Goal: Transaction & Acquisition: Purchase product/service

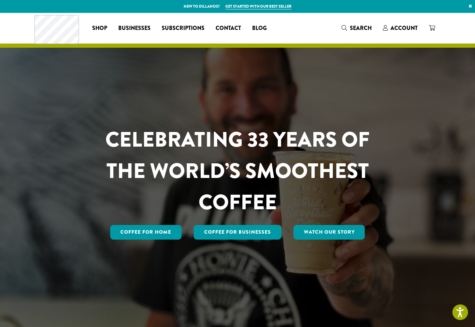
click at [396, 28] on span "Account" at bounding box center [404, 28] width 27 height 8
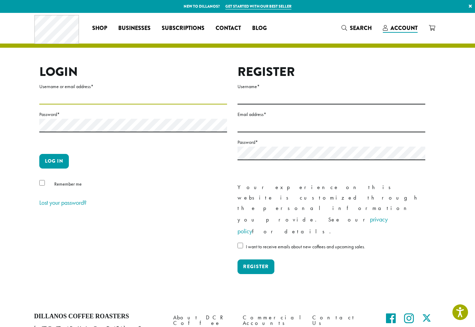
type input "**********"
click at [54, 161] on button "Log in" at bounding box center [54, 161] width 30 height 15
click at [56, 163] on button "Log in" at bounding box center [54, 161] width 30 height 15
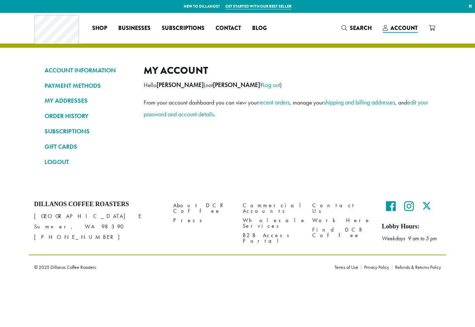
click at [58, 162] on link "LOGOUT" at bounding box center [89, 162] width 89 height 12
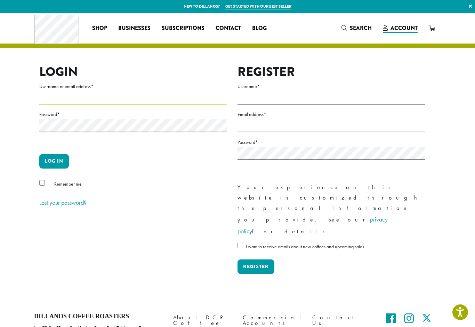
type input "**********"
click at [57, 163] on button "Log in" at bounding box center [54, 161] width 30 height 15
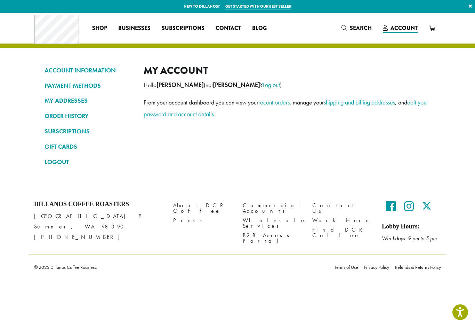
click at [79, 117] on link "ORDER HISTORY" at bounding box center [89, 116] width 89 height 12
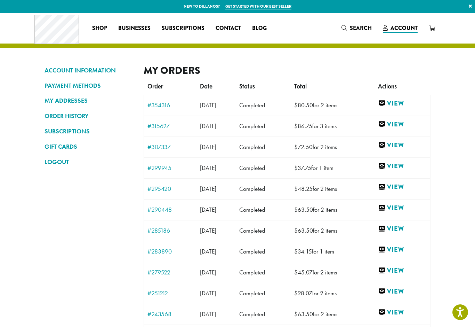
click at [395, 102] on link "View" at bounding box center [402, 103] width 49 height 9
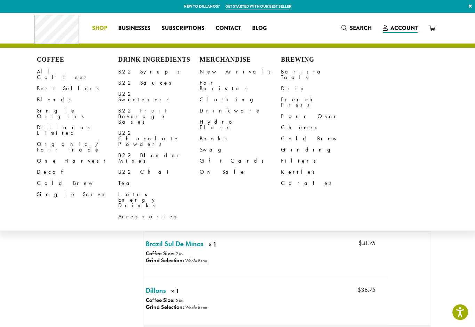
click at [56, 73] on link "All Coffees" at bounding box center [77, 74] width 81 height 17
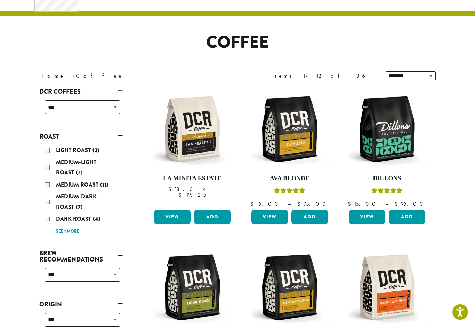
scroll to position [32, 0]
click at [408, 215] on button "Add" at bounding box center [407, 217] width 37 height 15
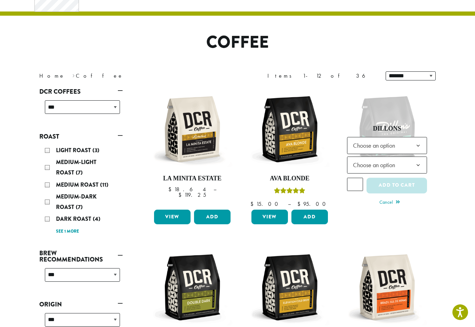
click at [418, 142] on b at bounding box center [418, 145] width 17 height 17
click at [412, 168] on b at bounding box center [418, 165] width 17 height 17
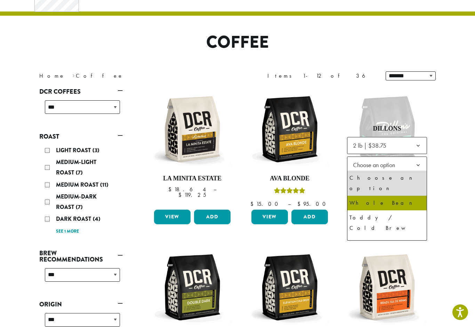
select select "**********"
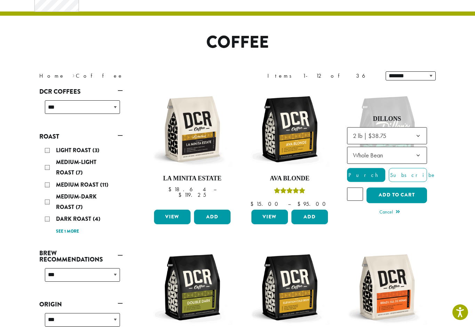
click at [403, 196] on button "Add to cart" at bounding box center [397, 195] width 61 height 16
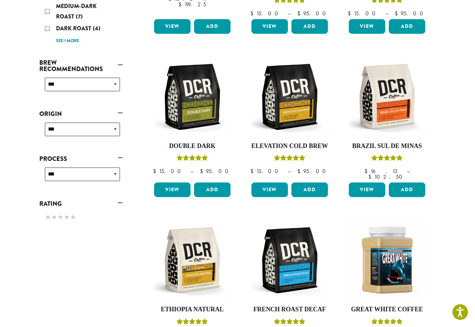
scroll to position [220, 0]
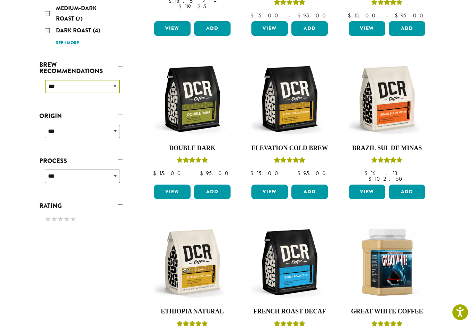
click at [104, 85] on select "**********" at bounding box center [82, 87] width 75 height 14
select select "********"
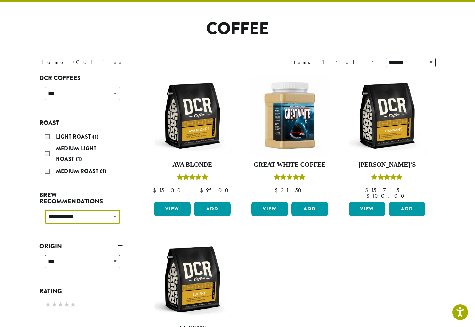
scroll to position [46, 0]
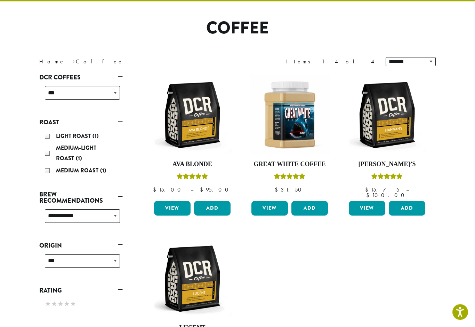
click at [50, 173] on div "Medium Roast (1)" at bounding box center [82, 171] width 75 height 10
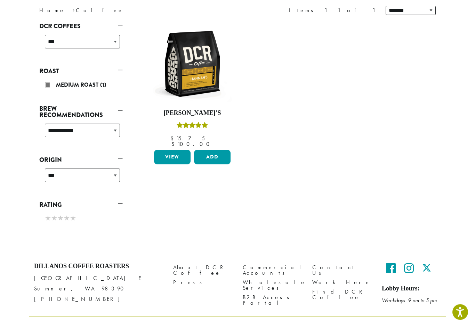
scroll to position [81, 0]
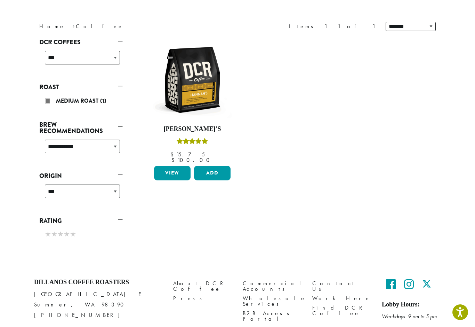
click at [198, 100] on img at bounding box center [192, 80] width 80 height 80
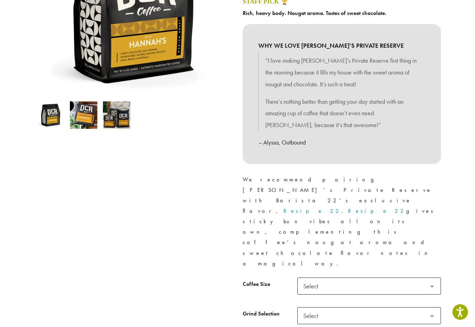
scroll to position [154, 0]
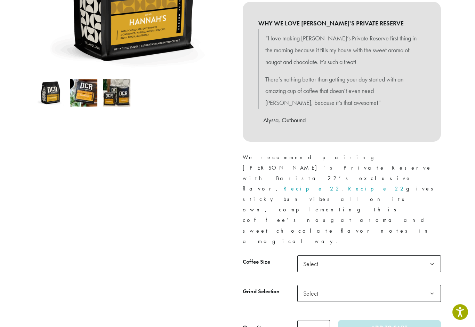
click at [434, 256] on b at bounding box center [432, 264] width 17 height 17
click at [427, 285] on b at bounding box center [432, 293] width 17 height 17
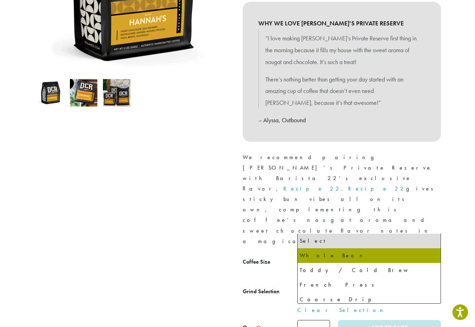
select select "*********"
select select "**********"
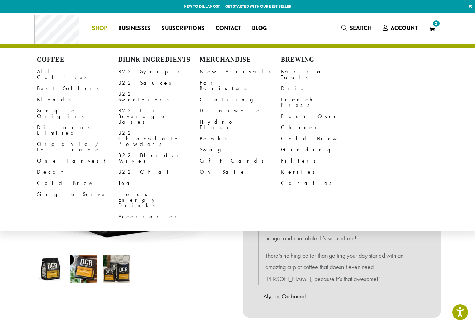
click at [53, 73] on link "All Coffees" at bounding box center [77, 74] width 81 height 17
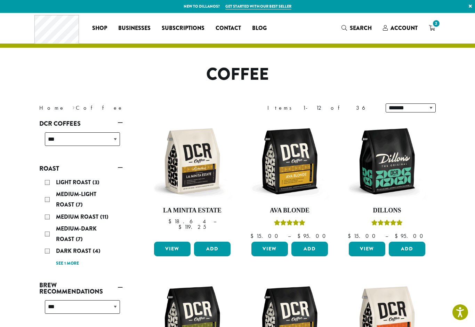
click at [47, 254] on div "Dark Roast (4)" at bounding box center [82, 251] width 75 height 10
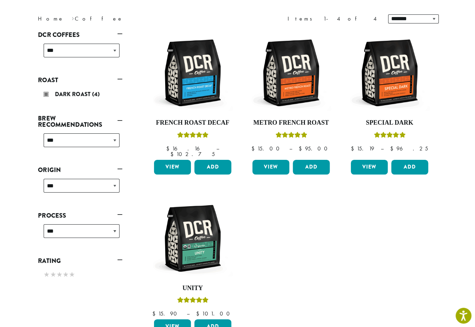
scroll to position [89, 0]
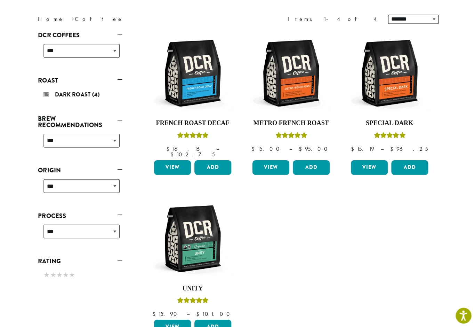
click at [383, 89] on img at bounding box center [387, 72] width 80 height 80
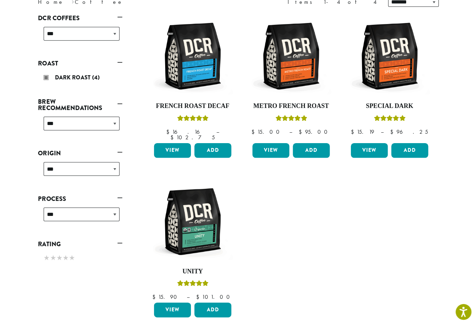
click at [197, 86] on img at bounding box center [192, 59] width 80 height 80
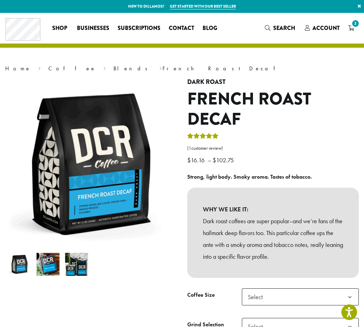
click at [19, 45] on header "Coffee All Coffees Best Sellers Blends Single Origins Dillanos Limited Organic …" at bounding box center [182, 30] width 364 height 35
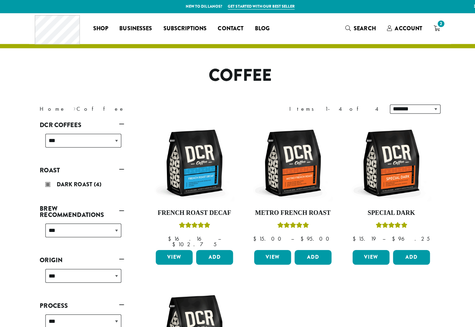
scroll to position [98, 0]
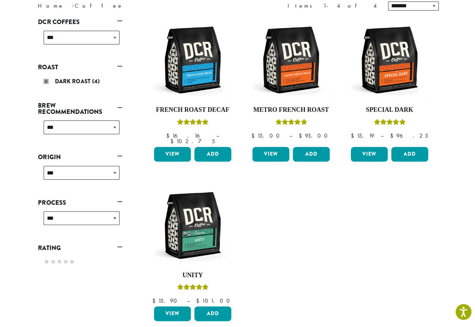
click at [288, 73] on img at bounding box center [290, 63] width 80 height 80
click at [294, 72] on img at bounding box center [290, 63] width 80 height 80
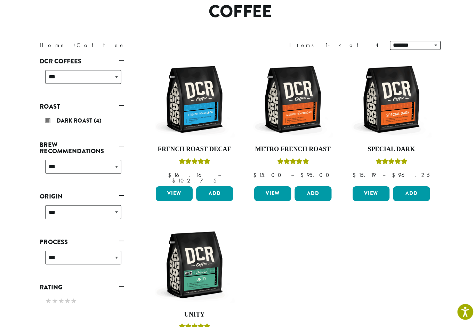
scroll to position [59, 0]
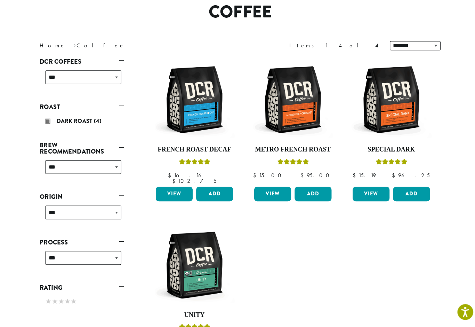
click at [122, 105] on link "Roast" at bounding box center [81, 109] width 84 height 12
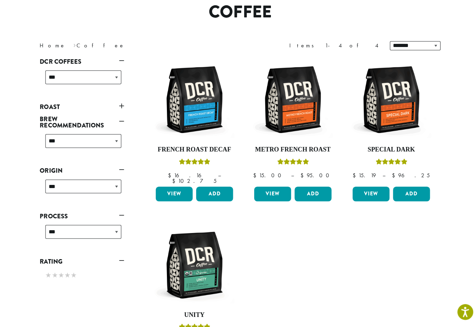
click at [118, 107] on link "Roast" at bounding box center [81, 109] width 84 height 12
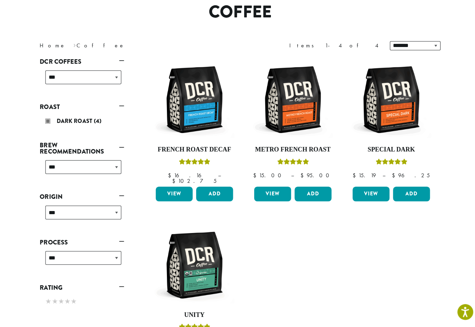
click at [51, 125] on div "Dark Roast (4)" at bounding box center [82, 123] width 81 height 17
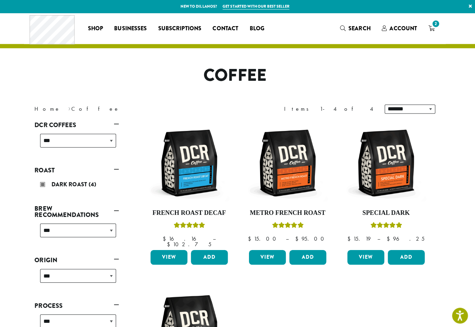
scroll to position [0, 0]
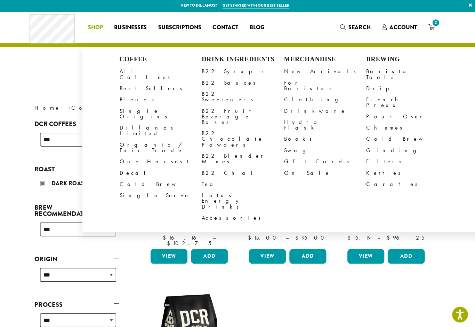
click at [440, 206] on div "**********" at bounding box center [238, 292] width 418 height 349
click at [137, 69] on link "All Coffees" at bounding box center [164, 74] width 81 height 17
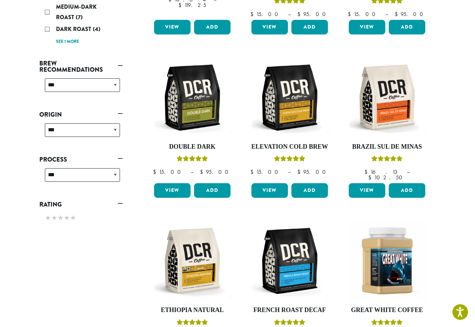
scroll to position [222, 0]
click at [389, 112] on img at bounding box center [387, 97] width 80 height 80
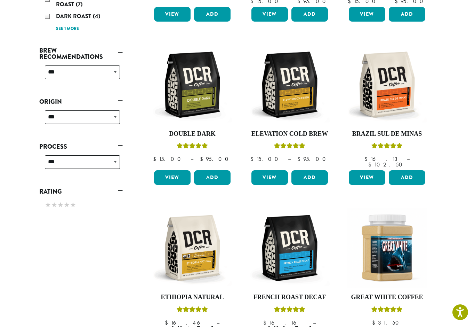
scroll to position [258, 0]
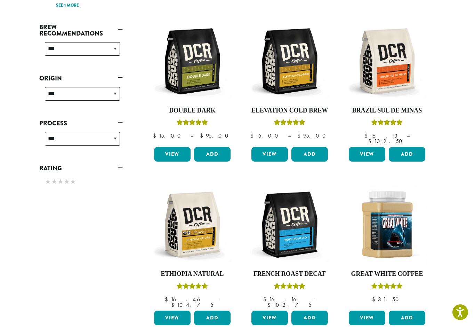
click at [383, 226] on img at bounding box center [387, 224] width 80 height 80
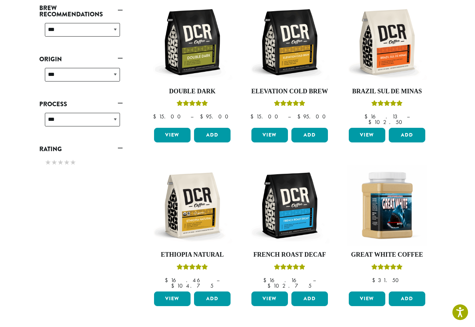
scroll to position [277, 0]
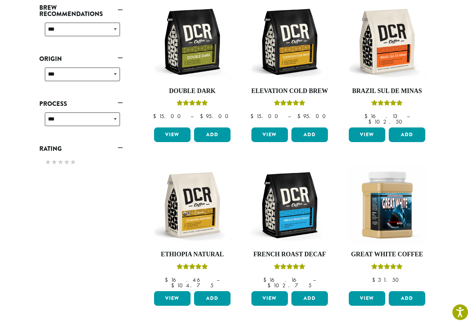
click at [191, 215] on img at bounding box center [192, 205] width 80 height 80
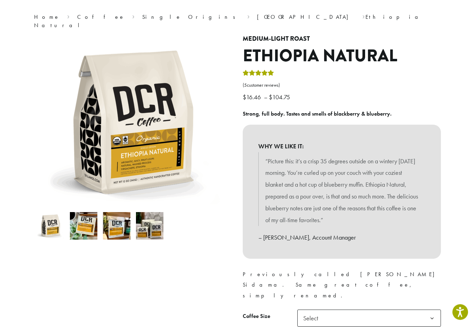
scroll to position [52, 0]
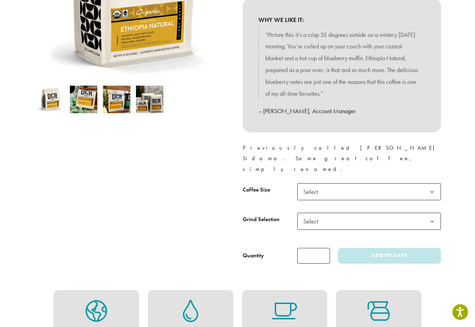
click at [409, 183] on span "Select" at bounding box center [370, 191] width 144 height 17
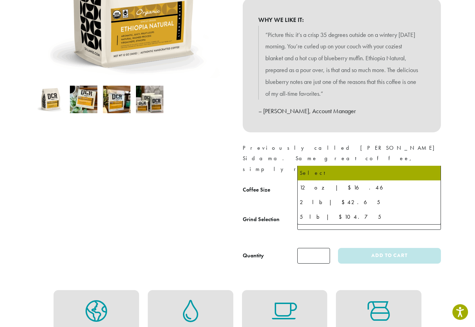
scroll to position [178, 0]
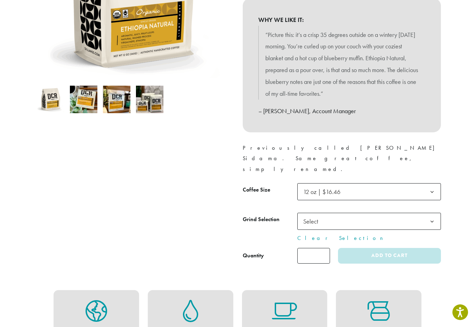
click at [400, 213] on span "Select" at bounding box center [370, 221] width 144 height 17
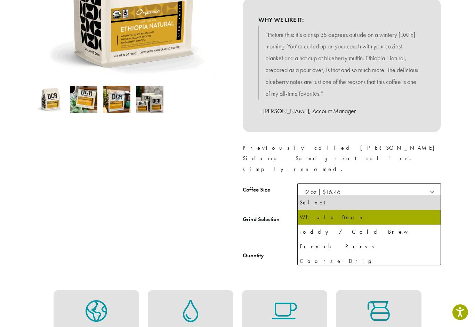
select select "*********"
select select "**********"
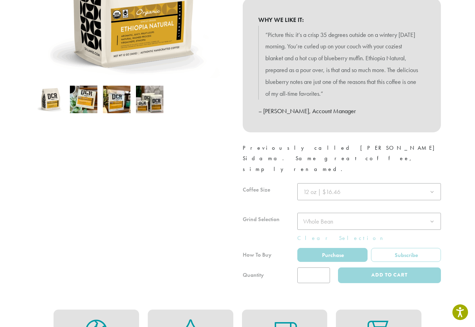
click at [399, 243] on div at bounding box center [342, 233] width 198 height 100
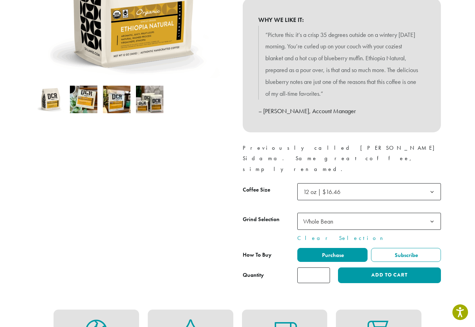
click at [390, 267] on button "Add to cart" at bounding box center [389, 275] width 103 height 16
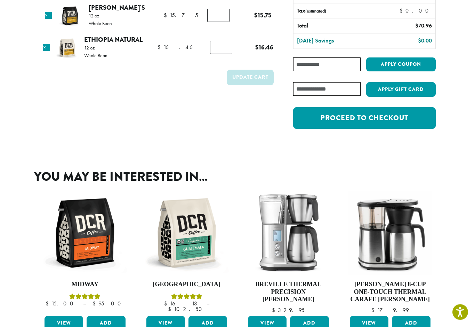
scroll to position [60, 0]
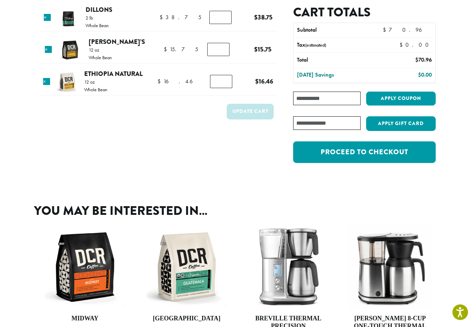
click at [382, 146] on link "Proceed to checkout" at bounding box center [364, 152] width 143 height 22
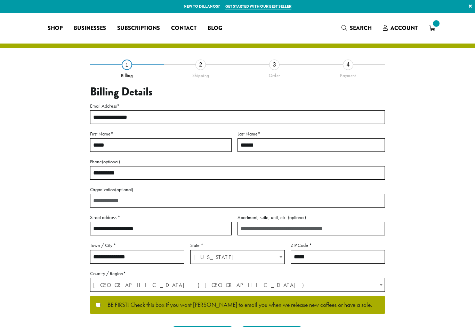
select select "**"
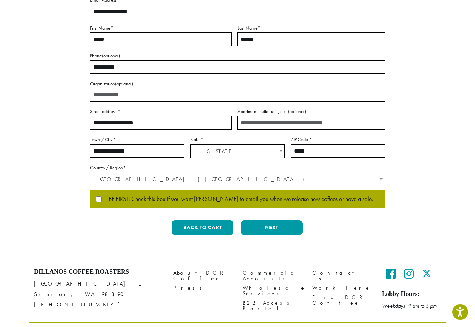
scroll to position [111, 0]
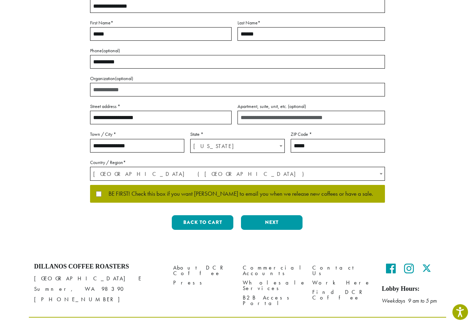
click at [276, 225] on button "Next" at bounding box center [272, 222] width 62 height 15
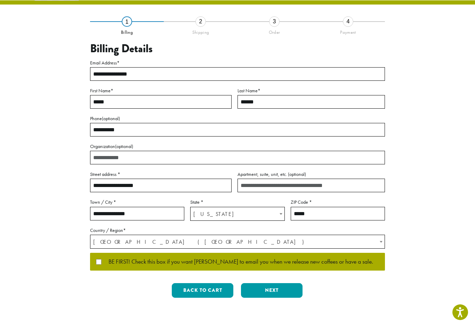
scroll to position [0, 0]
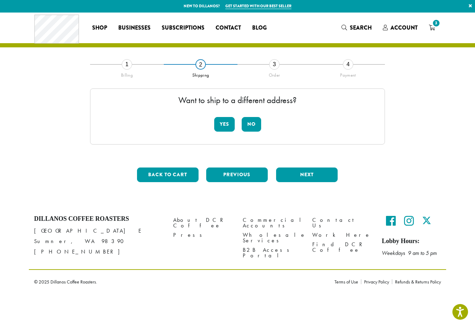
click at [254, 127] on button "No" at bounding box center [251, 124] width 19 height 15
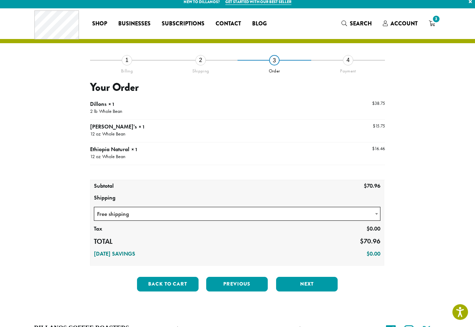
scroll to position [5, 0]
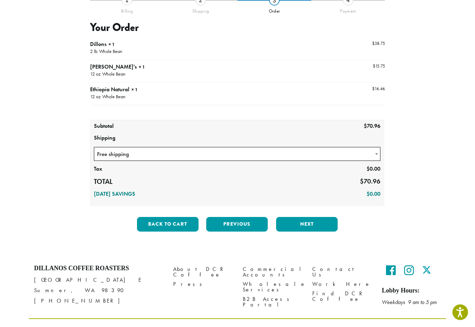
click at [325, 227] on button "Next" at bounding box center [307, 224] width 62 height 15
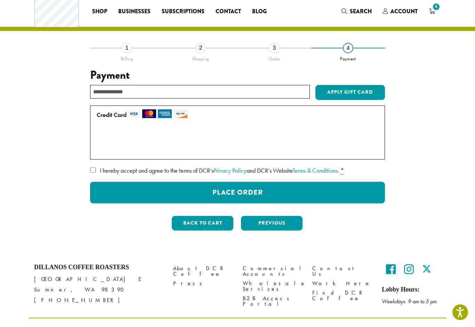
click at [323, 190] on button "Place Order" at bounding box center [237, 193] width 295 height 22
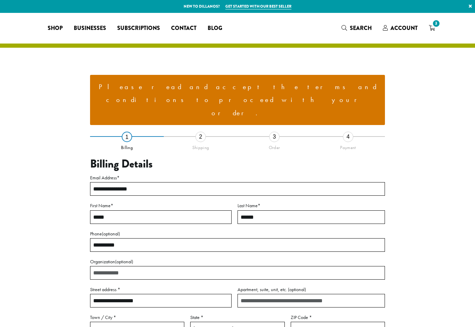
select select "**"
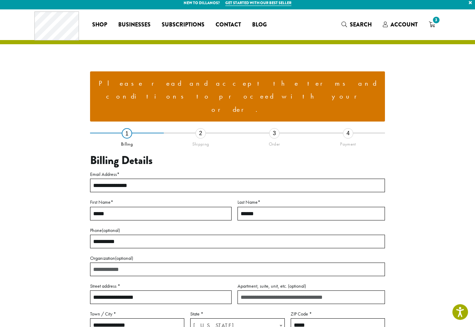
scroll to position [4, 0]
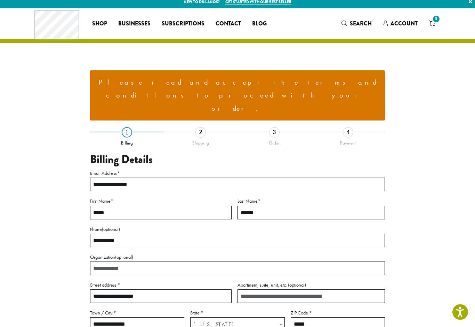
click at [333, 84] on li "Please read and accept the terms and conditions to proceed with your order." at bounding box center [238, 95] width 284 height 39
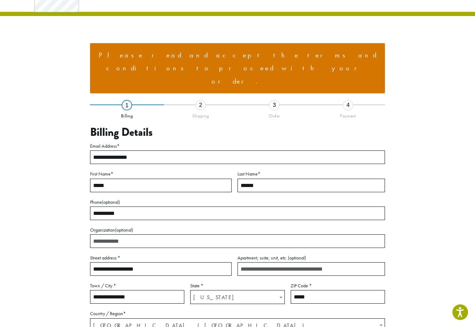
scroll to position [0, 0]
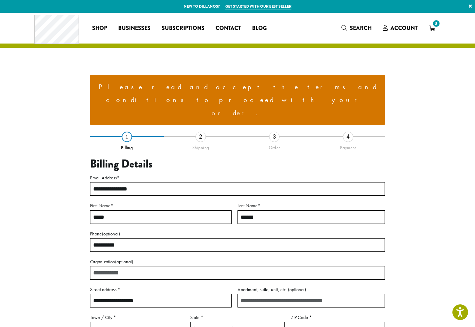
click at [218, 86] on li "Please read and accept the terms and conditions to proceed with your order." at bounding box center [238, 99] width 284 height 39
click at [227, 86] on li "Please read and accept the terms and conditions to proceed with your order." at bounding box center [238, 99] width 284 height 39
click at [296, 97] on ul "Please read and accept the terms and conditions to proceed with your order." at bounding box center [237, 100] width 295 height 50
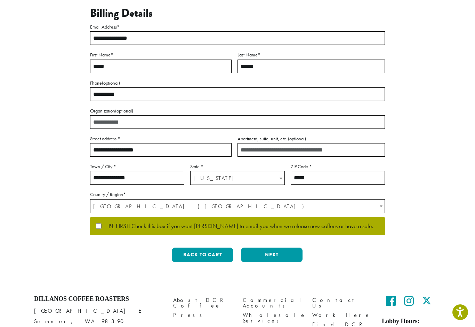
scroll to position [150, 0]
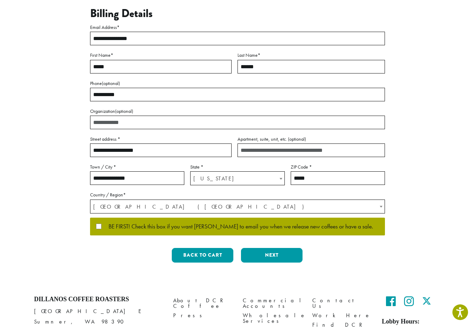
click at [281, 248] on button "Next" at bounding box center [272, 255] width 62 height 15
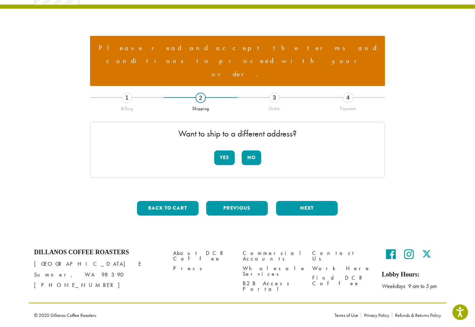
scroll to position [12, 0]
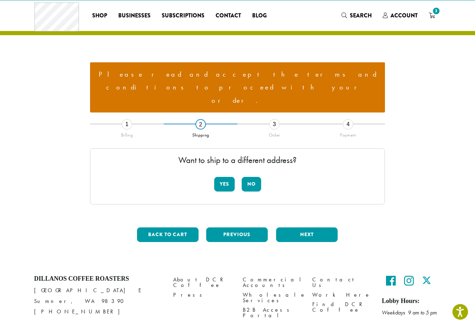
click at [252, 177] on button "No" at bounding box center [251, 184] width 19 height 15
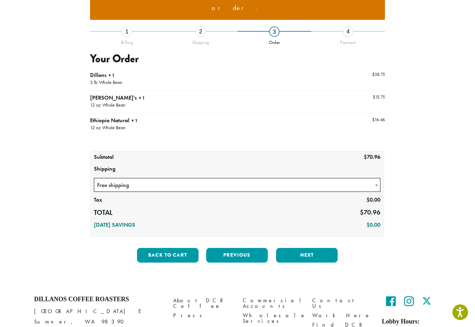
scroll to position [104, 0]
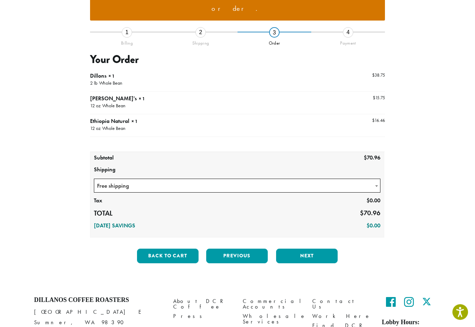
click at [312, 249] on button "Next" at bounding box center [307, 256] width 62 height 15
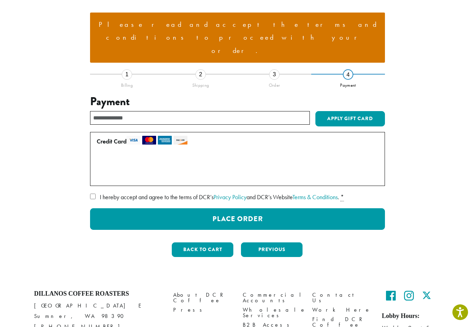
click at [91, 191] on label "I hereby accept and agree to the terms of DCR’s Privacy Policy and DCR’s Websit…" at bounding box center [237, 196] width 295 height 11
click at [333, 208] on button "Place Order" at bounding box center [237, 219] width 295 height 22
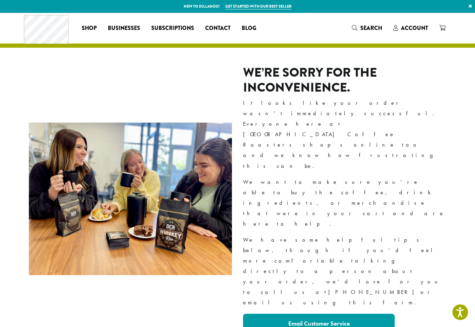
click at [408, 27] on span "Account" at bounding box center [414, 28] width 27 height 8
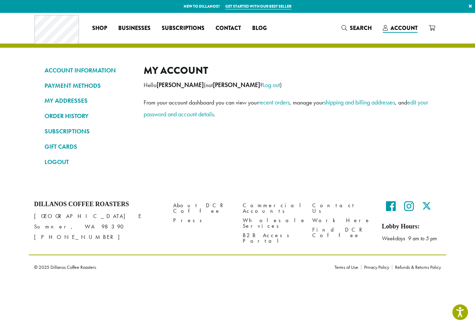
click at [74, 115] on link "ORDER HISTORY" at bounding box center [89, 116] width 89 height 12
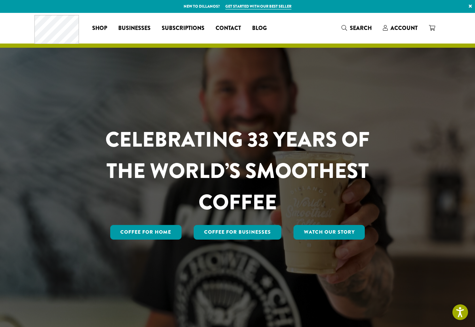
click at [404, 31] on span "Account" at bounding box center [404, 28] width 27 height 8
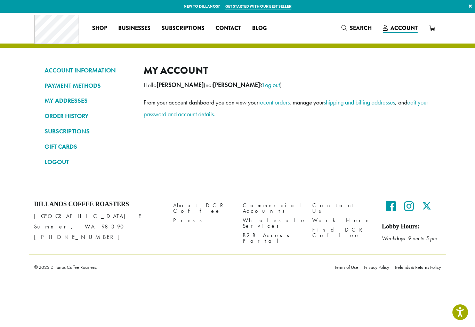
click at [74, 115] on link "ORDER HISTORY" at bounding box center [89, 116] width 89 height 12
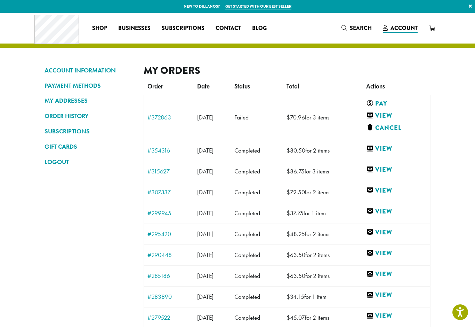
click at [393, 106] on link "Pay" at bounding box center [396, 103] width 58 height 9
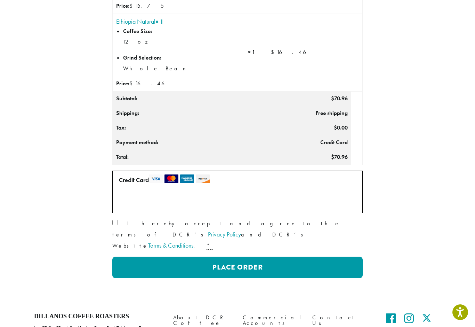
scroll to position [204, 0]
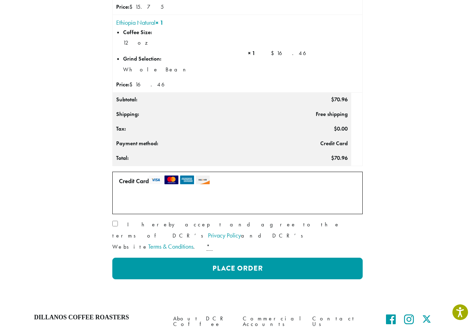
click at [310, 258] on button "Place Order" at bounding box center [237, 269] width 251 height 22
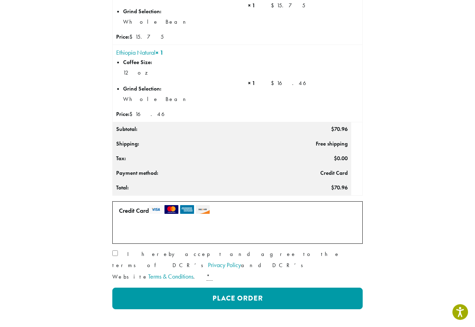
scroll to position [261, 0]
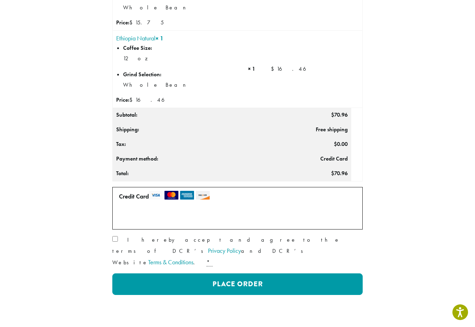
click at [297, 273] on button "Place Order" at bounding box center [237, 284] width 251 height 22
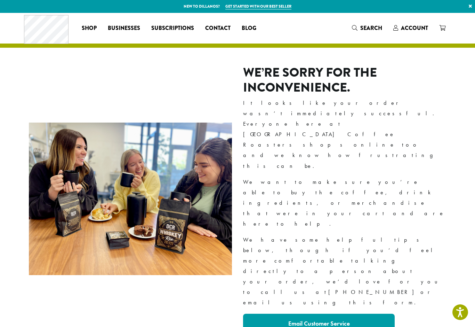
click at [91, 19] on div "Coffee All Coffees Best Sellers Blends Single Origins Dillanos Limited Organic …" at bounding box center [143, 28] width 238 height 29
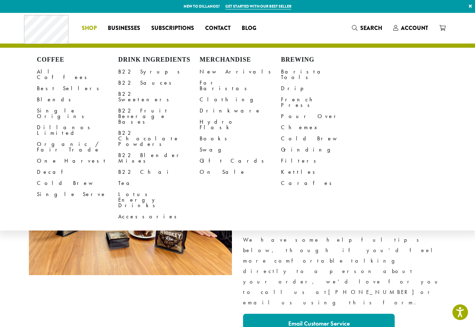
click at [424, 218] on div "We’re sorry for the inconvenience. It looks like your order wasn’t immediately …" at bounding box center [237, 199] width 475 height 302
click at [417, 33] on link "Account" at bounding box center [411, 27] width 46 height 11
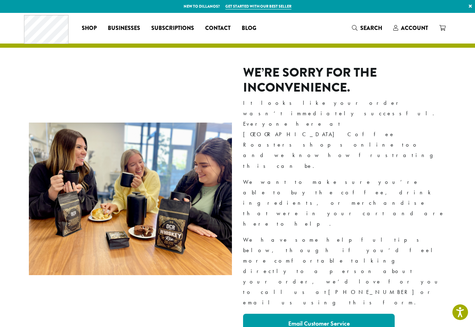
click at [410, 31] on span "Account" at bounding box center [414, 28] width 27 height 8
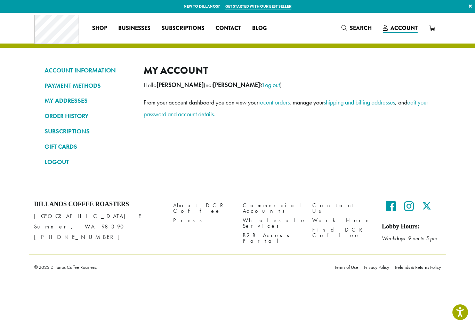
click at [89, 84] on link "PAYMENT METHODS" at bounding box center [89, 86] width 89 height 12
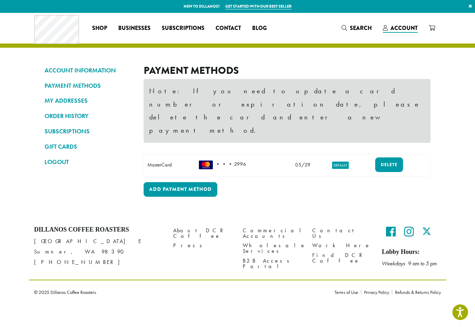
click at [302, 154] on td "05/29" at bounding box center [303, 165] width 37 height 22
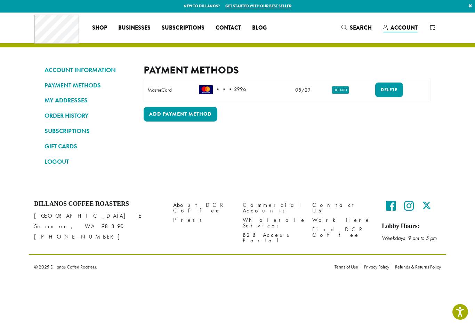
click at [224, 92] on td "• • • 2996" at bounding box center [240, 90] width 89 height 22
click at [221, 93] on td "• • • 2996" at bounding box center [240, 90] width 89 height 22
click at [383, 96] on link "Delete" at bounding box center [390, 90] width 28 height 15
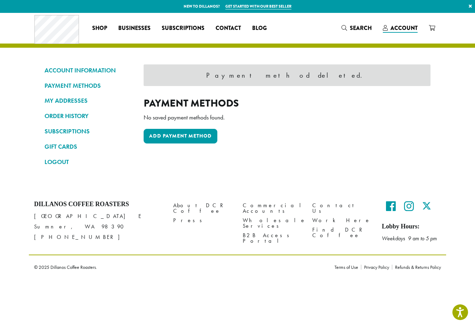
click at [195, 135] on link "Add payment method" at bounding box center [181, 136] width 74 height 15
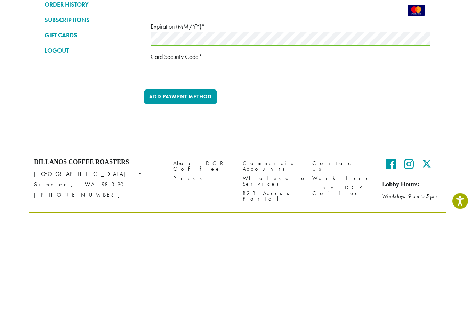
click at [203, 201] on button "Add payment method" at bounding box center [181, 208] width 74 height 15
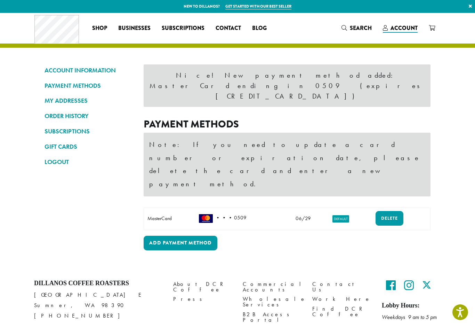
click at [76, 117] on link "ORDER HISTORY" at bounding box center [89, 116] width 89 height 12
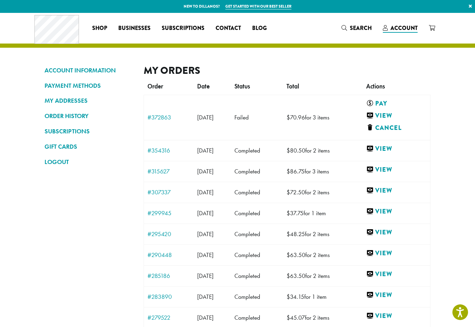
click at [392, 99] on link "Pay" at bounding box center [396, 103] width 58 height 9
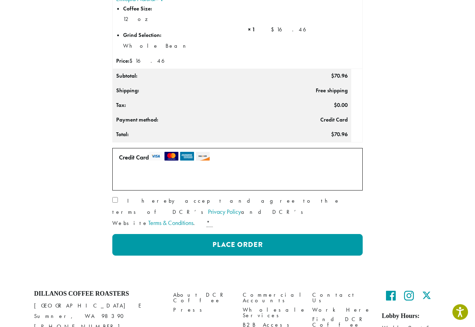
scroll to position [228, 0]
click at [308, 234] on button "Place Order" at bounding box center [237, 245] width 251 height 22
